Goal: Find specific page/section: Find specific page/section

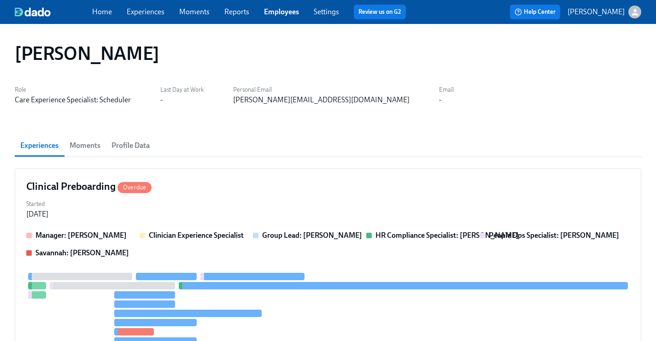
click at [287, 7] on link "Employees" at bounding box center [281, 11] width 35 height 9
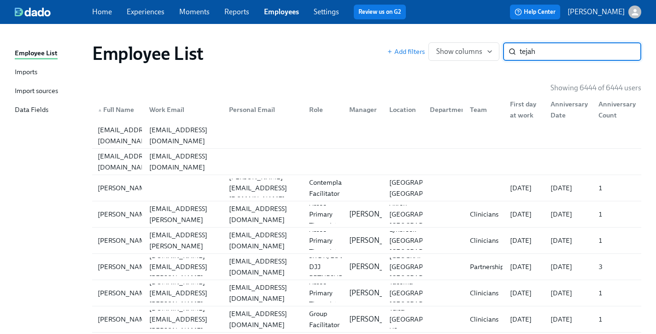
type input "tejah"
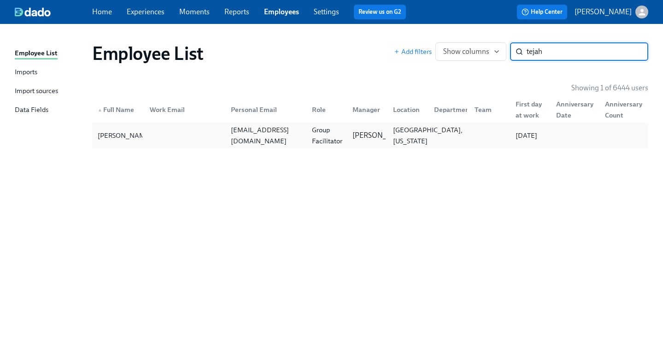
click at [395, 129] on div "[GEOGRAPHIC_DATA], [US_STATE]" at bounding box center [427, 135] width 77 height 22
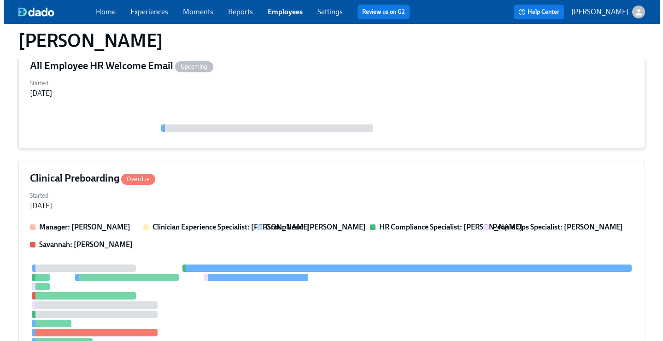
scroll to position [183, 0]
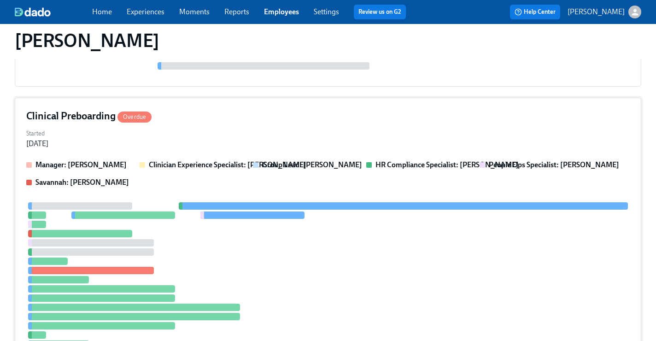
click at [383, 146] on div "Started [DATE]" at bounding box center [327, 138] width 603 height 22
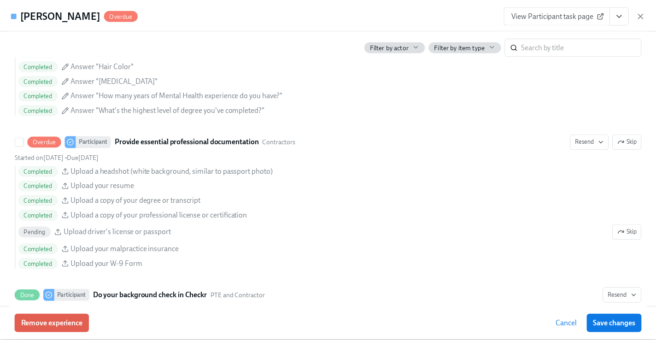
scroll to position [1077, 0]
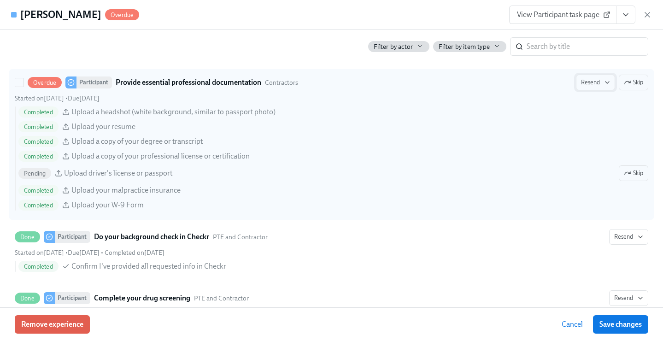
click at [592, 84] on span "Resend" at bounding box center [595, 82] width 29 height 9
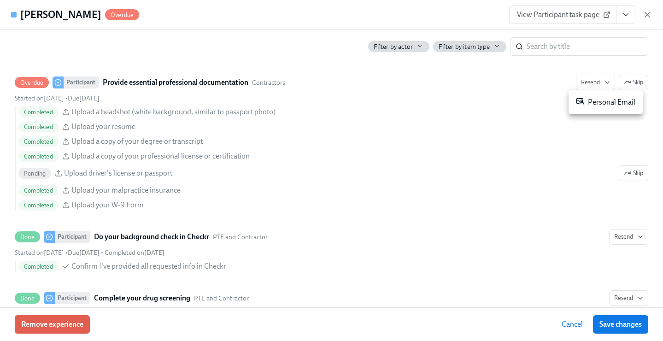
click at [581, 108] on li "Personal Email" at bounding box center [605, 102] width 74 height 17
click at [604, 320] on span "Save changes" at bounding box center [620, 324] width 42 height 9
click at [646, 16] on icon "button" at bounding box center [646, 14] width 9 height 9
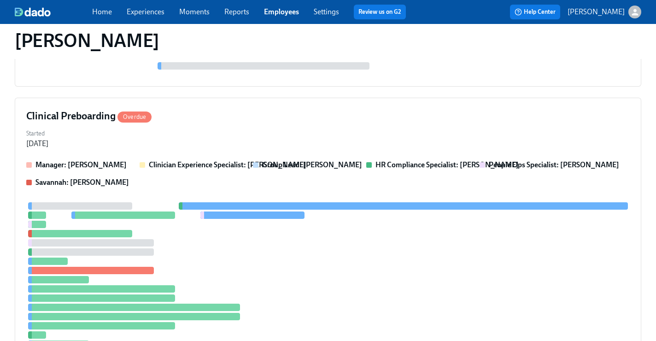
click at [270, 11] on link "Employees" at bounding box center [281, 11] width 35 height 9
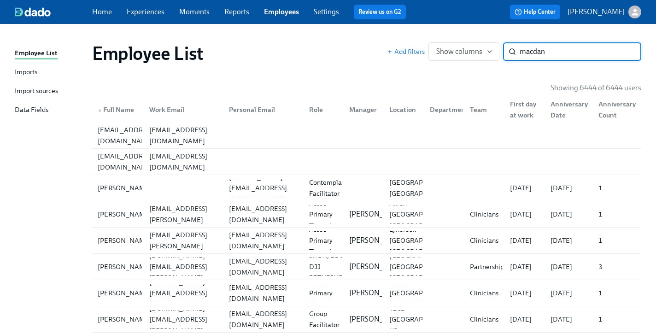
type input "macdan"
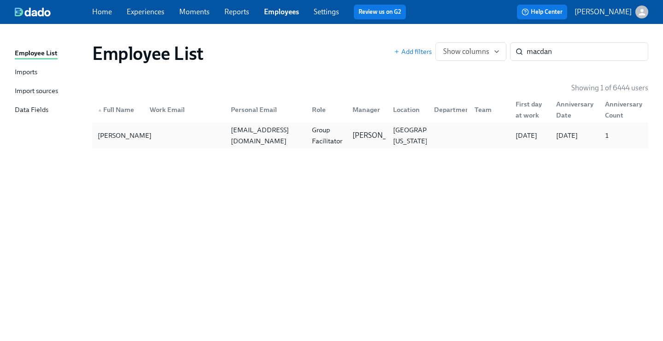
click at [131, 133] on div "[PERSON_NAME]" at bounding box center [124, 135] width 61 height 11
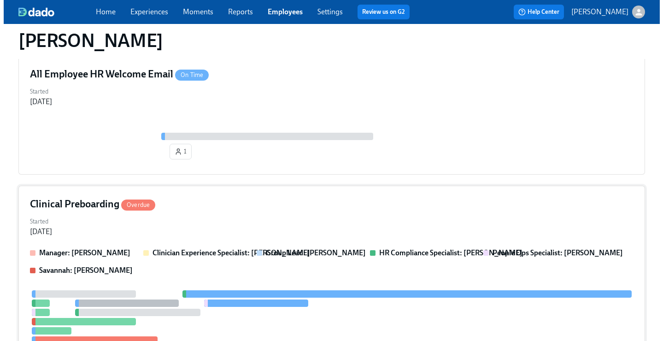
scroll to position [141, 0]
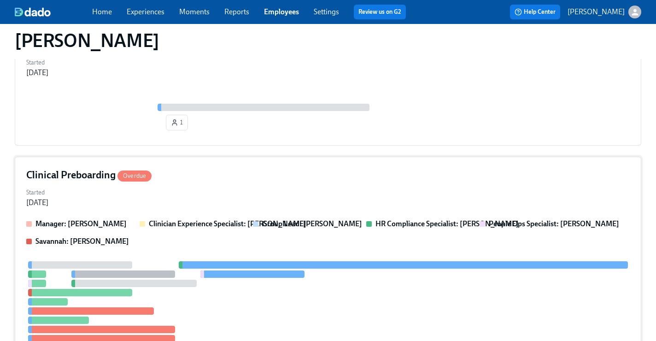
click at [390, 166] on div "Clinical Preboarding Overdue Started [DATE] Manager: [PERSON_NAME] Clinician Ex…" at bounding box center [328, 290] width 626 height 266
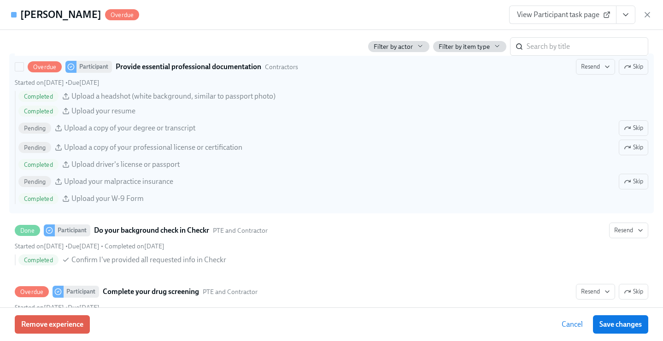
scroll to position [1047, 0]
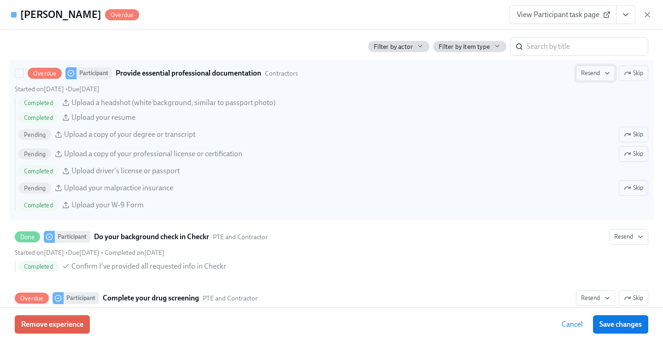
click at [592, 76] on span "Resend" at bounding box center [595, 73] width 29 height 9
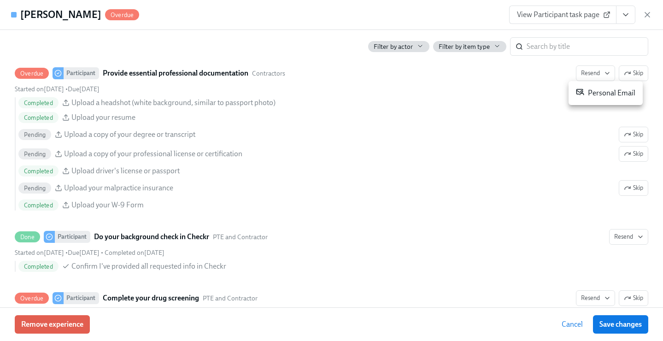
click at [589, 93] on div "Personal Email" at bounding box center [605, 92] width 59 height 11
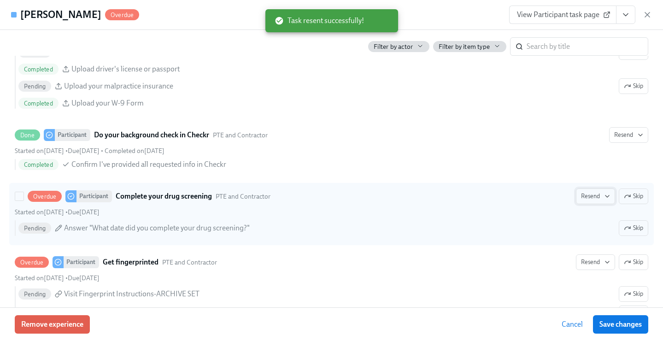
scroll to position [1172, 0]
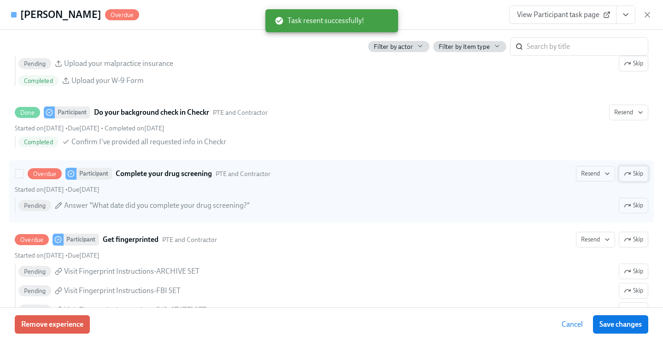
click at [624, 171] on icon "button" at bounding box center [627, 173] width 7 height 7
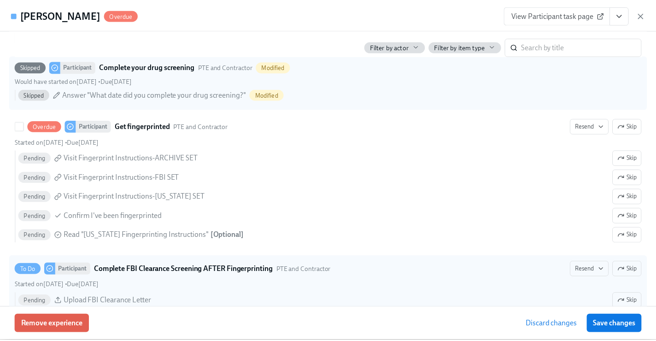
scroll to position [1284, 0]
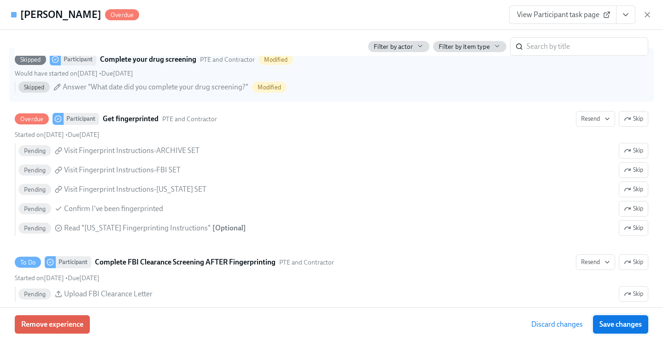
click at [611, 324] on span "Save changes" at bounding box center [620, 324] width 42 height 9
click at [642, 13] on icon "button" at bounding box center [646, 14] width 9 height 9
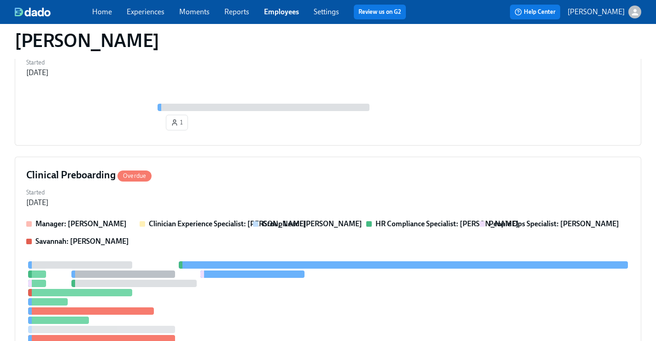
click at [276, 12] on link "Employees" at bounding box center [281, 11] width 35 height 9
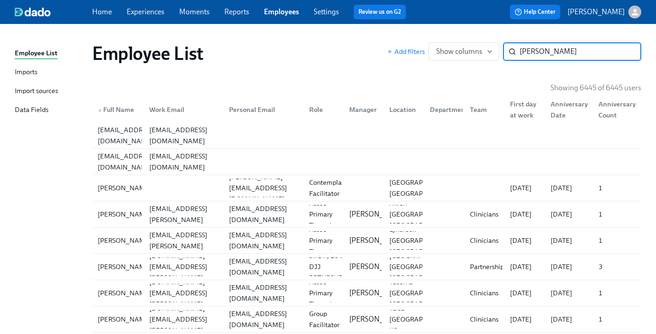
type input "[PERSON_NAME]"
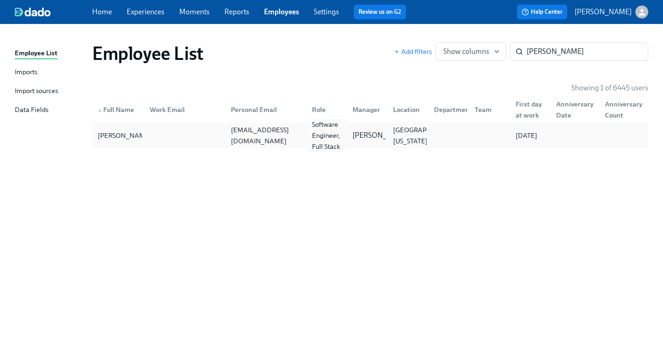
click at [313, 134] on div "Software Engineer, Full Stack" at bounding box center [326, 135] width 37 height 33
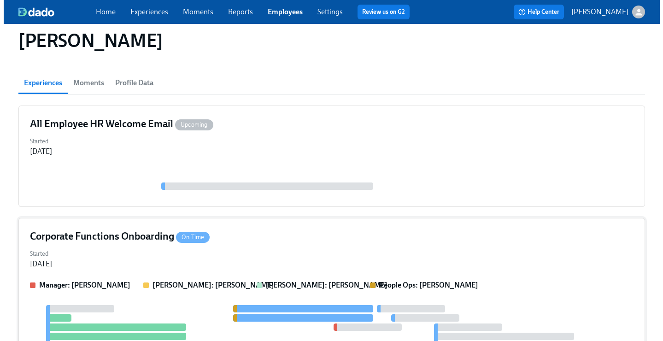
scroll to position [84, 0]
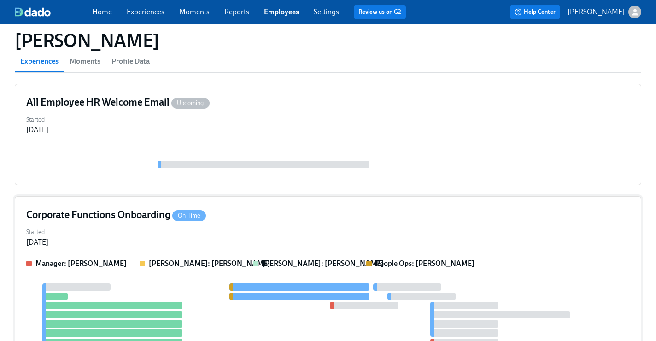
click at [262, 209] on div "Corporate Functions Onboarding On Time" at bounding box center [327, 215] width 603 height 14
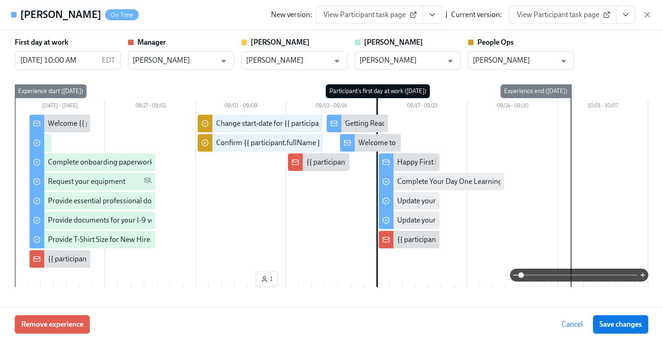
click at [628, 14] on icon "View task page" at bounding box center [625, 14] width 9 height 9
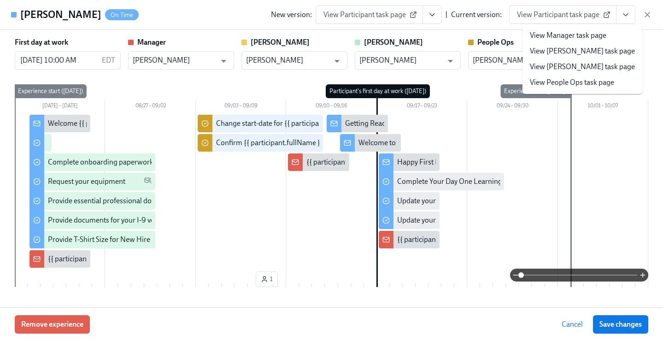
click at [581, 82] on link "View People Ops task page" at bounding box center [572, 82] width 84 height 10
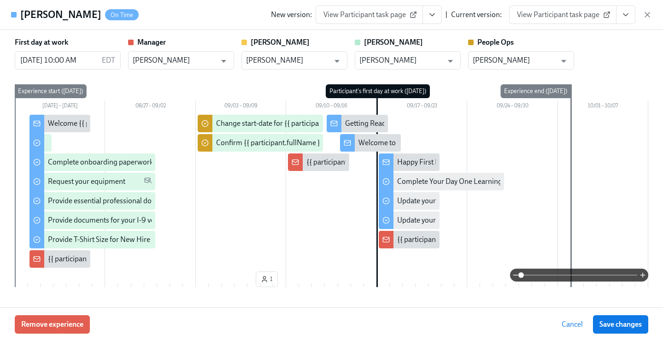
click at [641, 327] on span "Save changes" at bounding box center [620, 324] width 42 height 9
